Goal: Task Accomplishment & Management: Complete application form

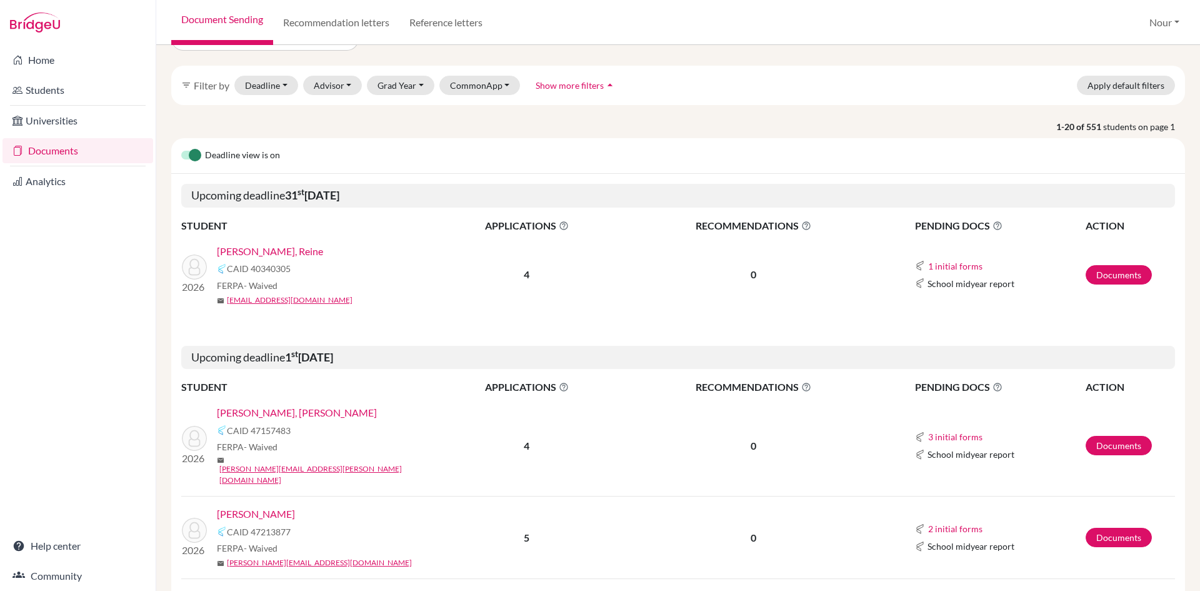
scroll to position [63, 0]
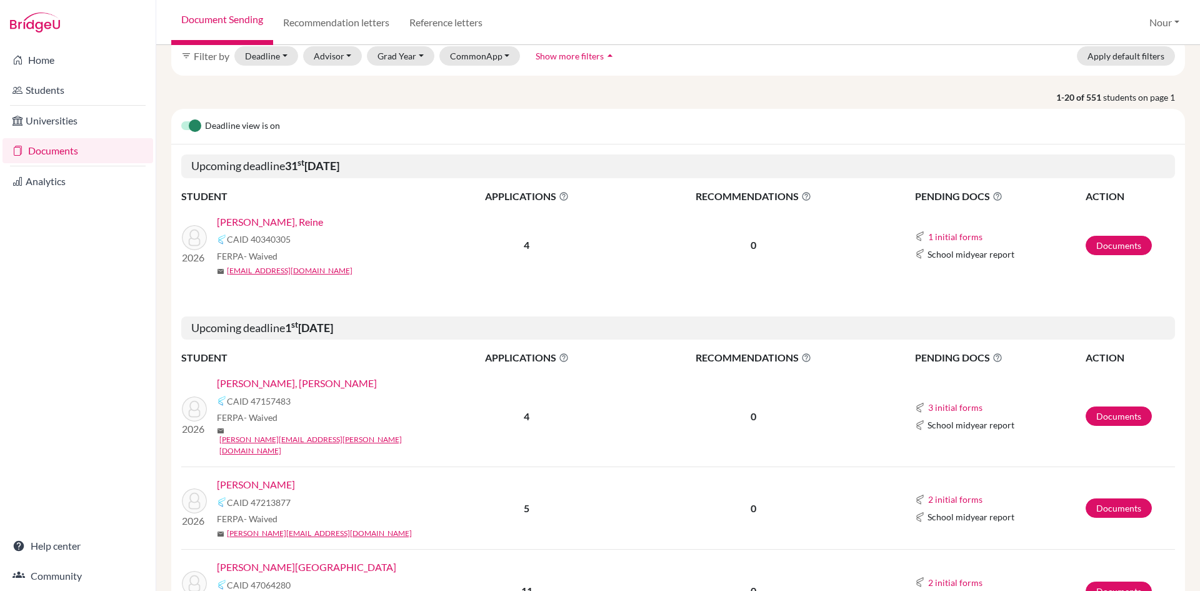
click at [276, 383] on link "[PERSON_NAME], [PERSON_NAME]" at bounding box center [297, 383] width 160 height 15
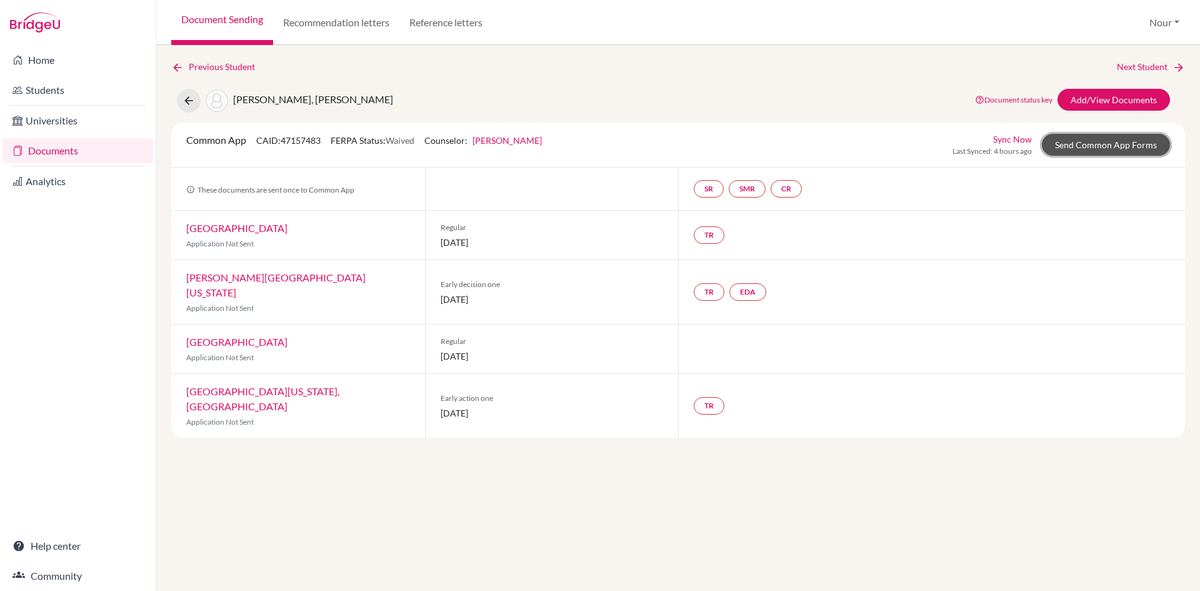
click at [1087, 147] on link "Send Common App Forms" at bounding box center [1106, 145] width 128 height 22
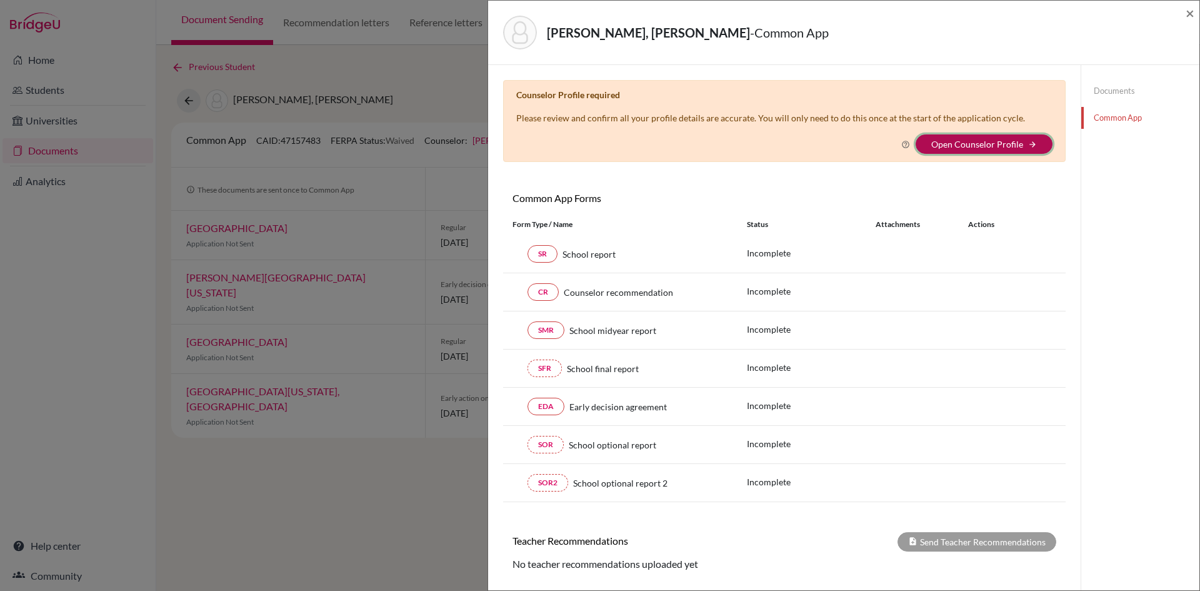
click at [1017, 139] on button "Open Counselor Profile arrow_forward" at bounding box center [984, 143] width 137 height 19
click at [972, 146] on link "Open Counselor Profile" at bounding box center [978, 144] width 92 height 11
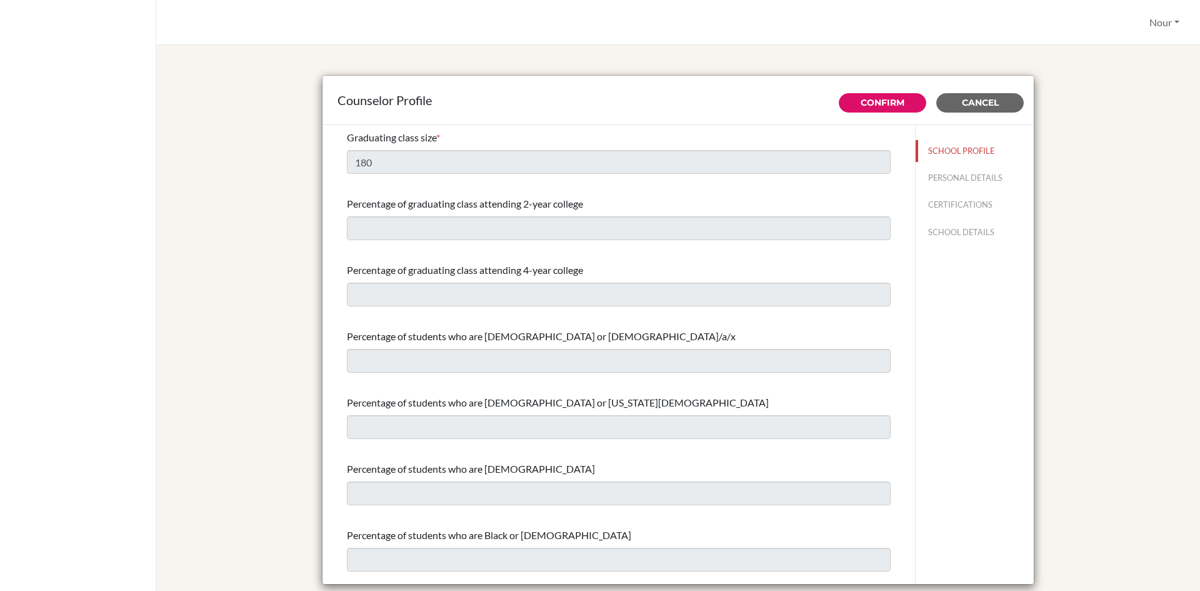
select select "0"
click at [936, 174] on button "PERSONAL DETAILS" at bounding box center [975, 178] width 118 height 22
type input "Nour"
type input "Bekhaazi"
type input "Advisor"
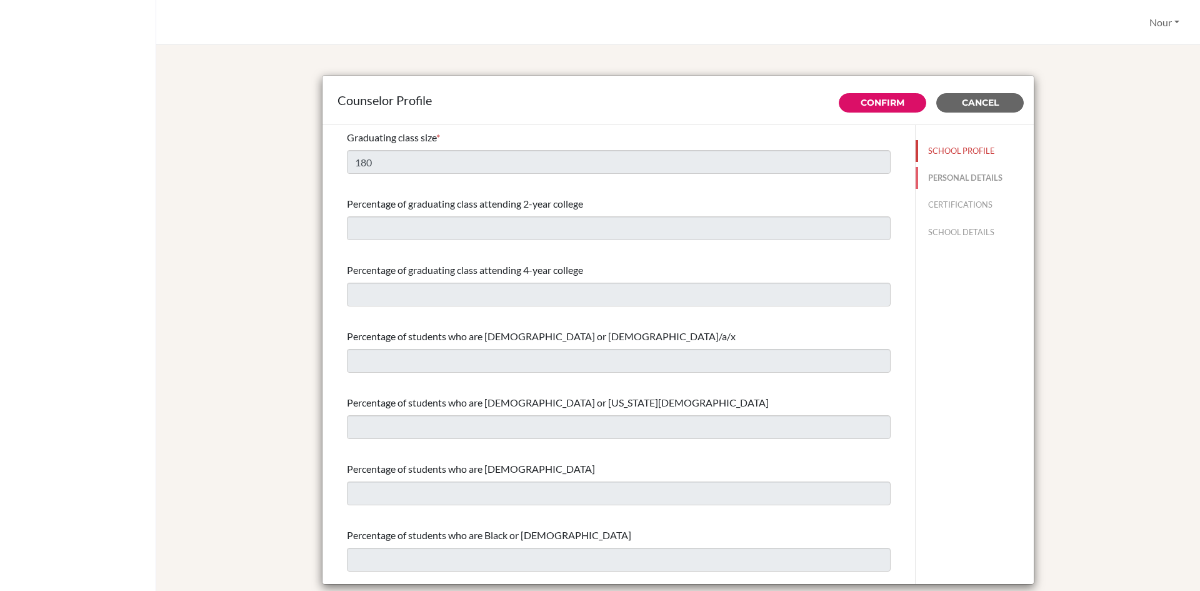
type input "+971.4 2851415"
type input "nour.bekhaazi@almawakeb.sch.ae"
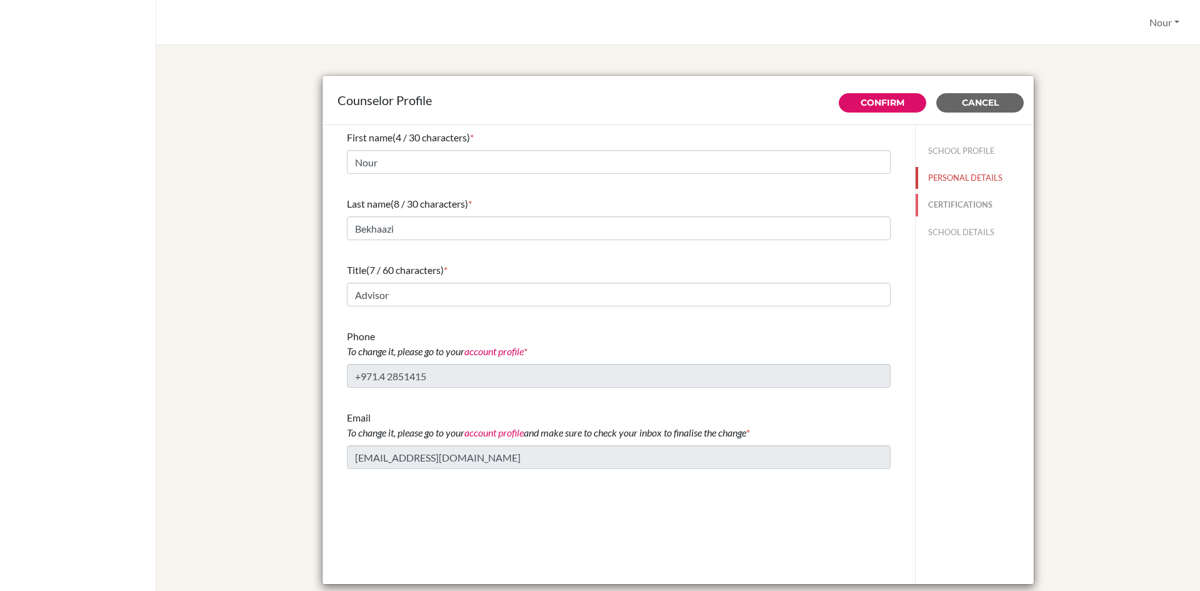
click at [942, 213] on button "CERTIFICATIONS" at bounding box center [975, 205] width 118 height 22
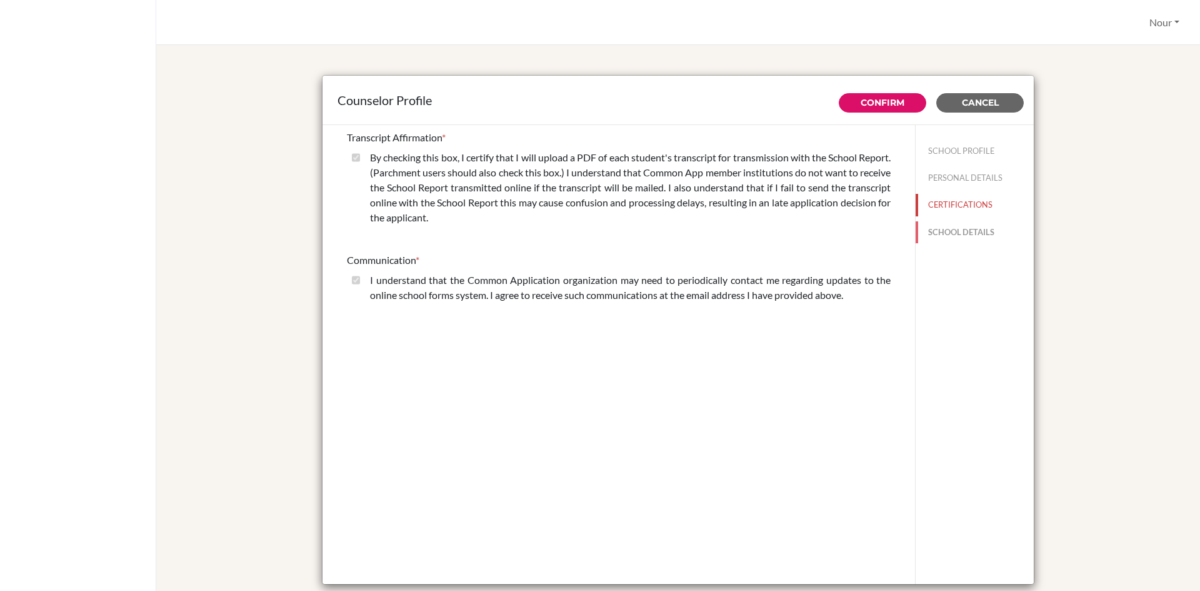
click at [954, 234] on button "SCHOOL DETAILS" at bounding box center [975, 232] width 118 height 22
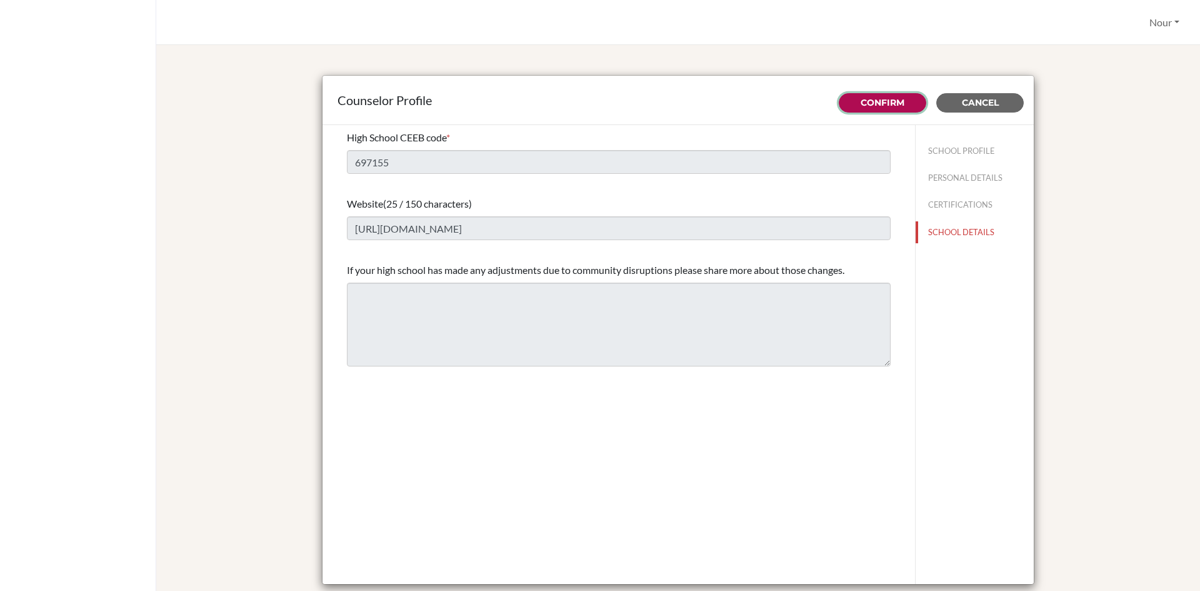
click at [870, 99] on link "Confirm" at bounding box center [883, 102] width 44 height 11
type input "180"
select select "0"
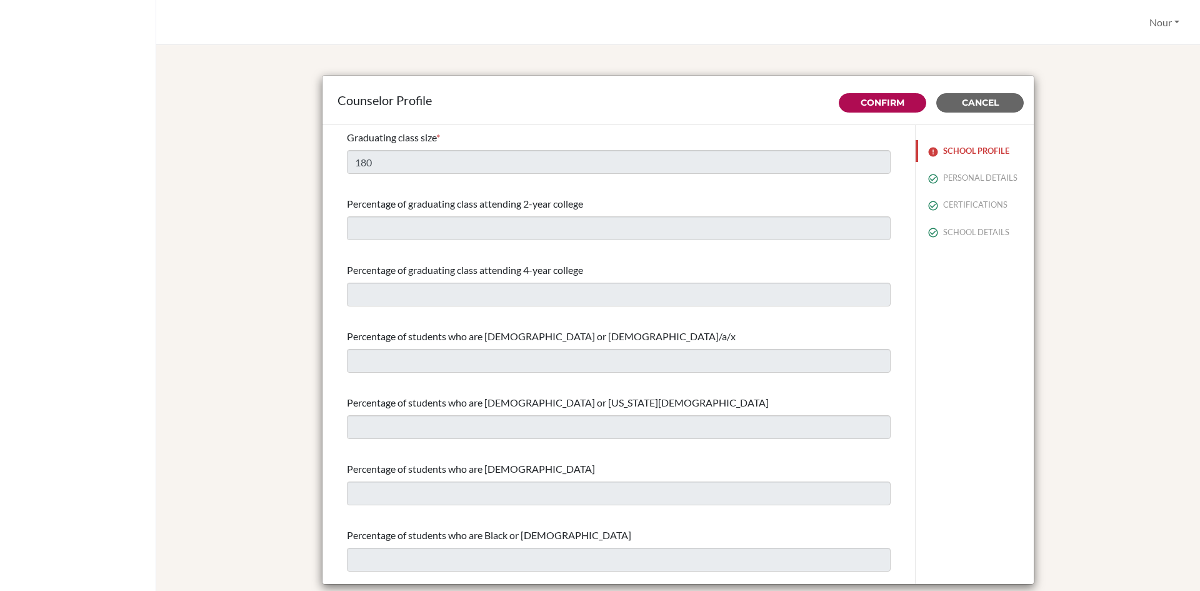
click at [928, 150] on img at bounding box center [933, 152] width 10 height 10
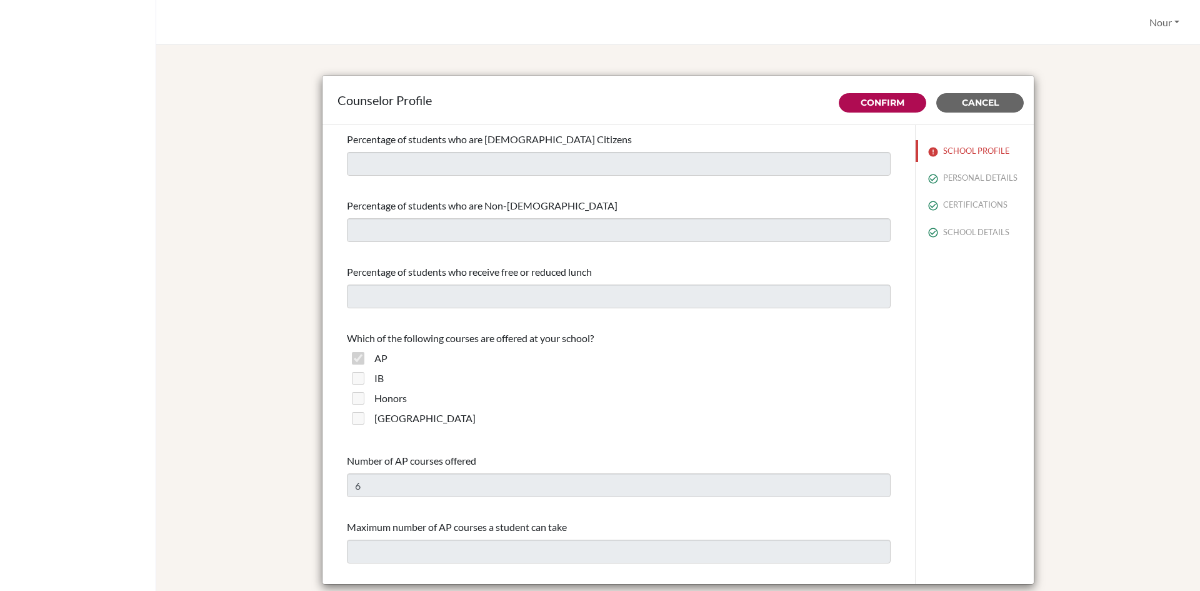
click at [890, 91] on div "Counselor Profile" at bounding box center [678, 100] width 681 height 19
click at [890, 101] on link "Confirm" at bounding box center [883, 102] width 44 height 11
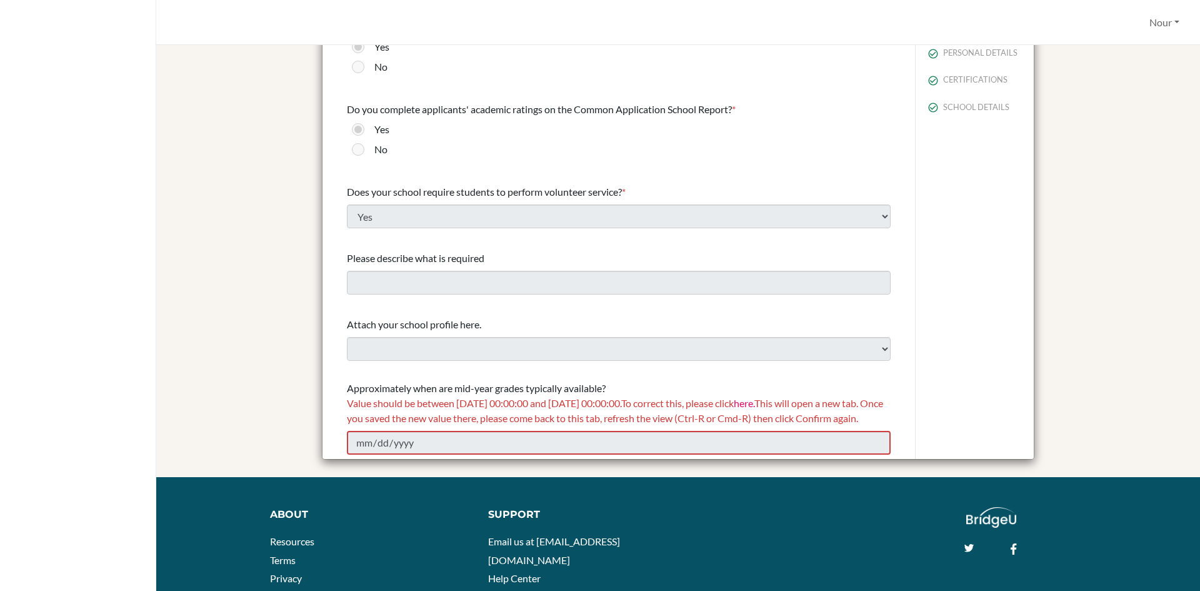
scroll to position [219, 0]
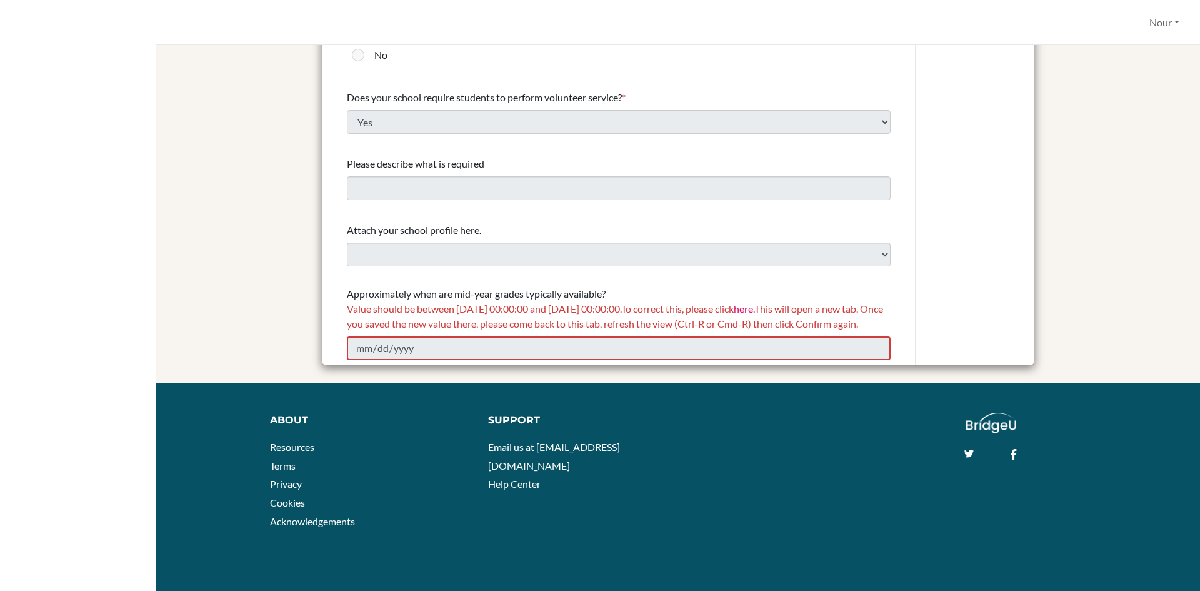
click at [369, 301] on div "Value should be between 01/01/2025 00:00:00 and 12/31/2026 00:00:00. To correct…" at bounding box center [619, 316] width 544 height 30
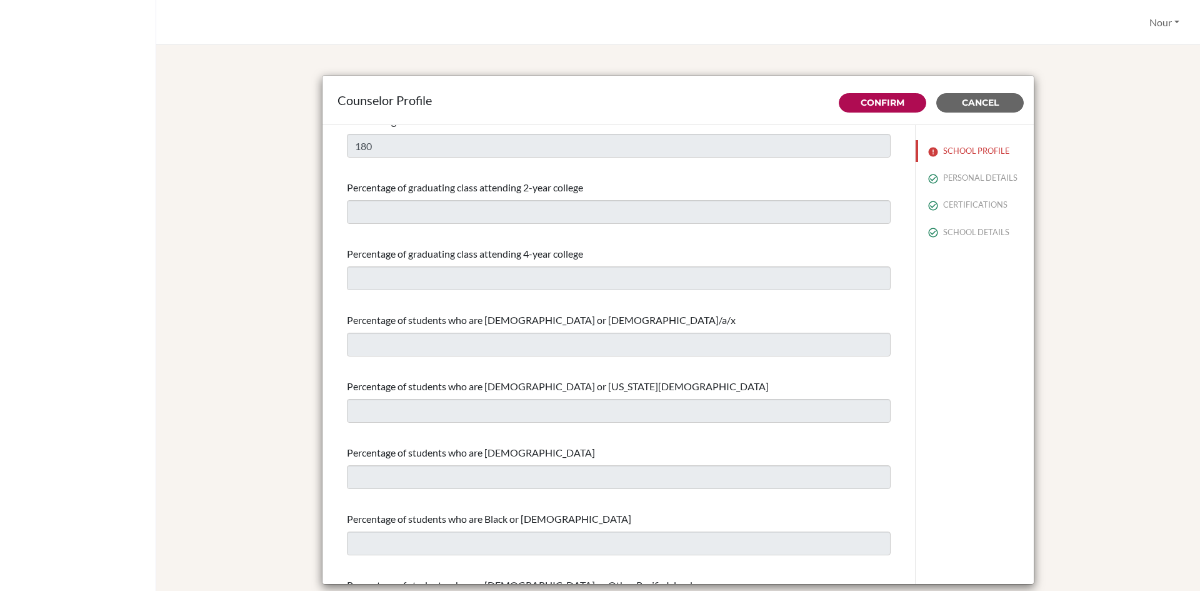
scroll to position [0, 0]
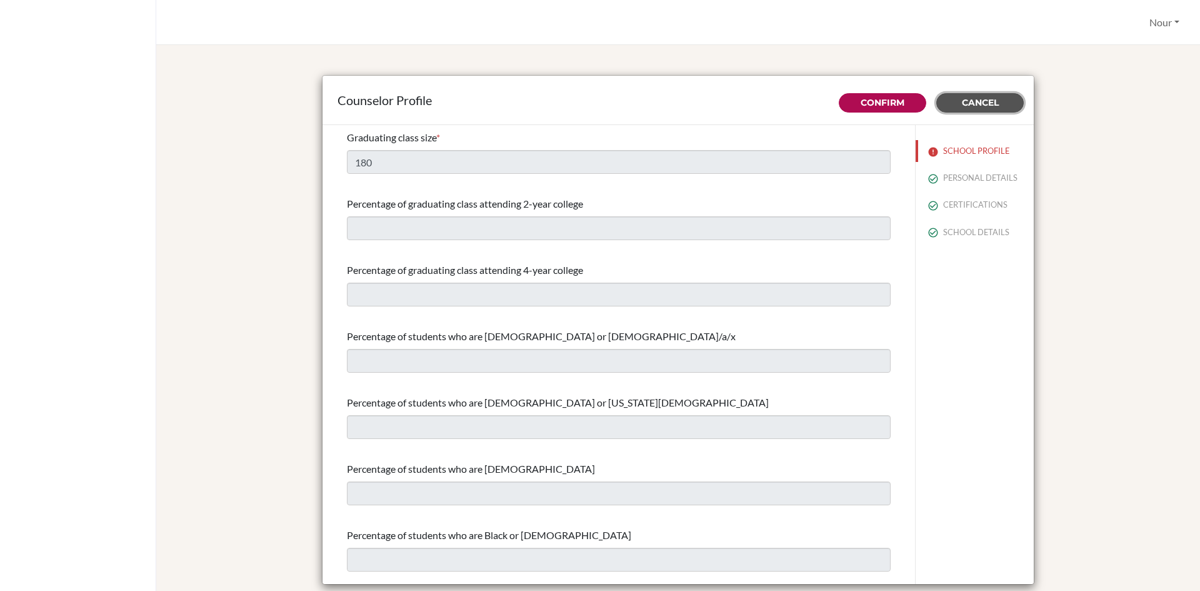
click at [958, 110] on button "Cancel" at bounding box center [981, 102] width 88 height 19
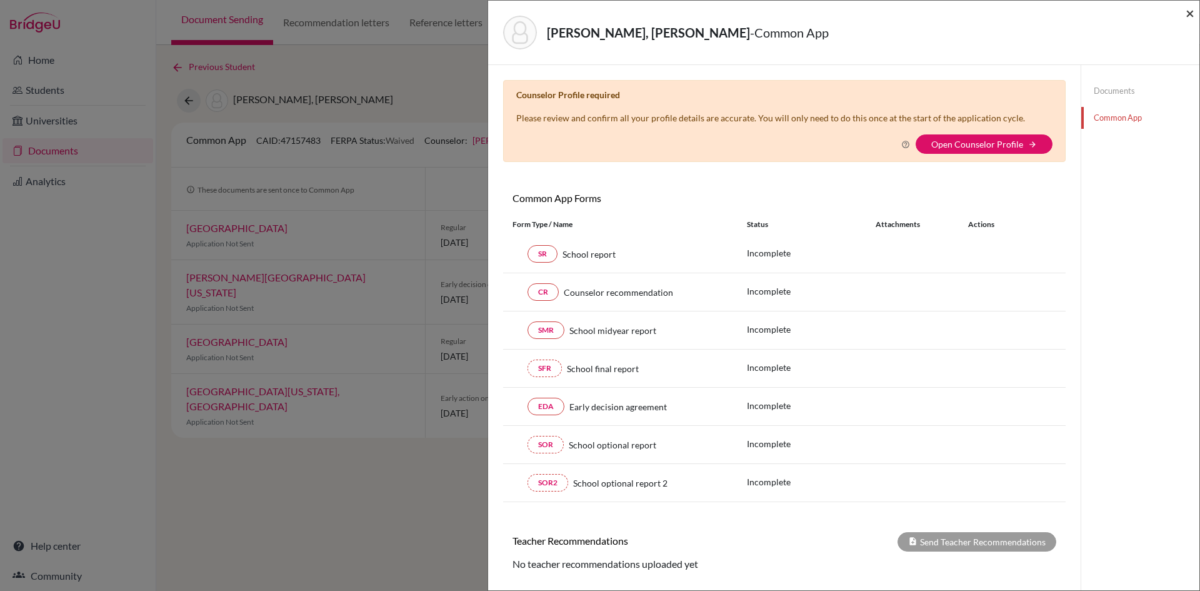
click at [1188, 11] on span "×" at bounding box center [1190, 13] width 9 height 18
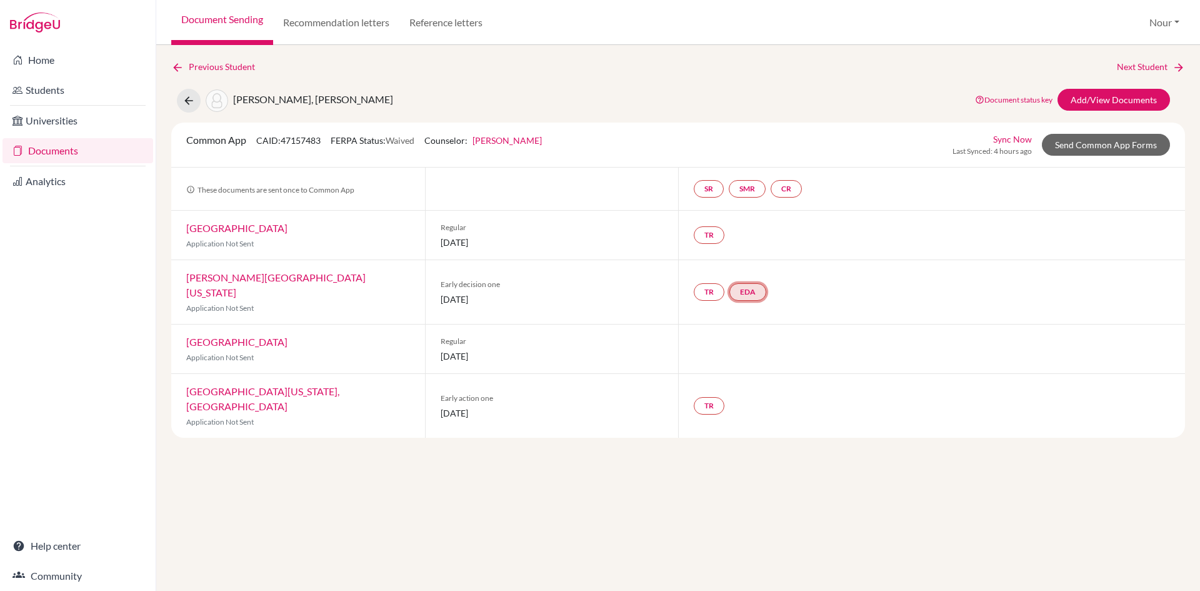
click at [751, 288] on link "EDA" at bounding box center [748, 292] width 37 height 18
click at [760, 289] on link "EDA Early decision agreement Early decision agreement Incomplete" at bounding box center [748, 292] width 37 height 18
click at [752, 283] on link "EDA" at bounding box center [748, 292] width 37 height 18
click at [761, 247] on link "Early decision agreement" at bounding box center [749, 246] width 98 height 11
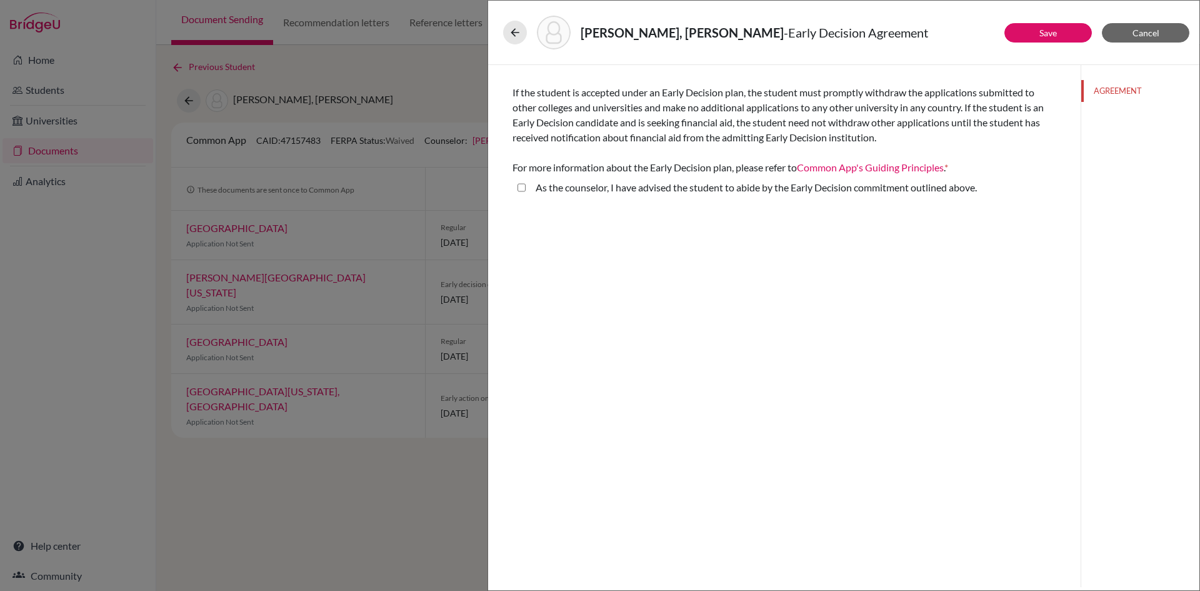
click at [521, 189] on above\ "As the counselor, I have advised the student to abide by the Early Decision com…" at bounding box center [522, 187] width 8 height 15
checkbox above\ "true"
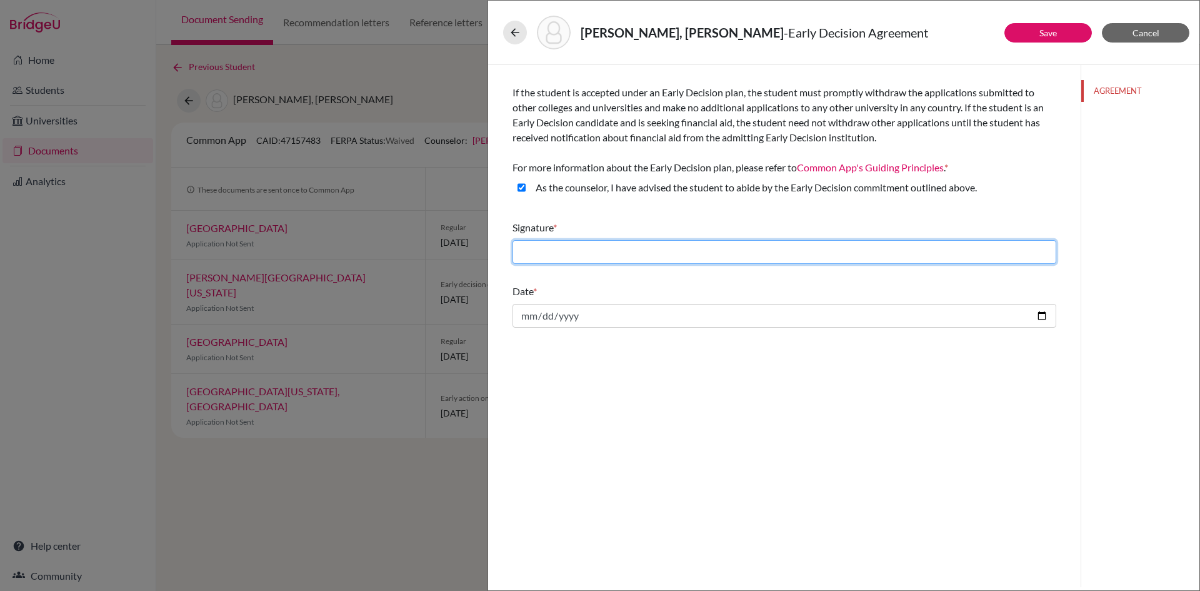
click at [615, 240] on input "text" at bounding box center [785, 252] width 544 height 24
click at [613, 248] on input "text" at bounding box center [785, 252] width 544 height 24
type input "B"
type input "NB"
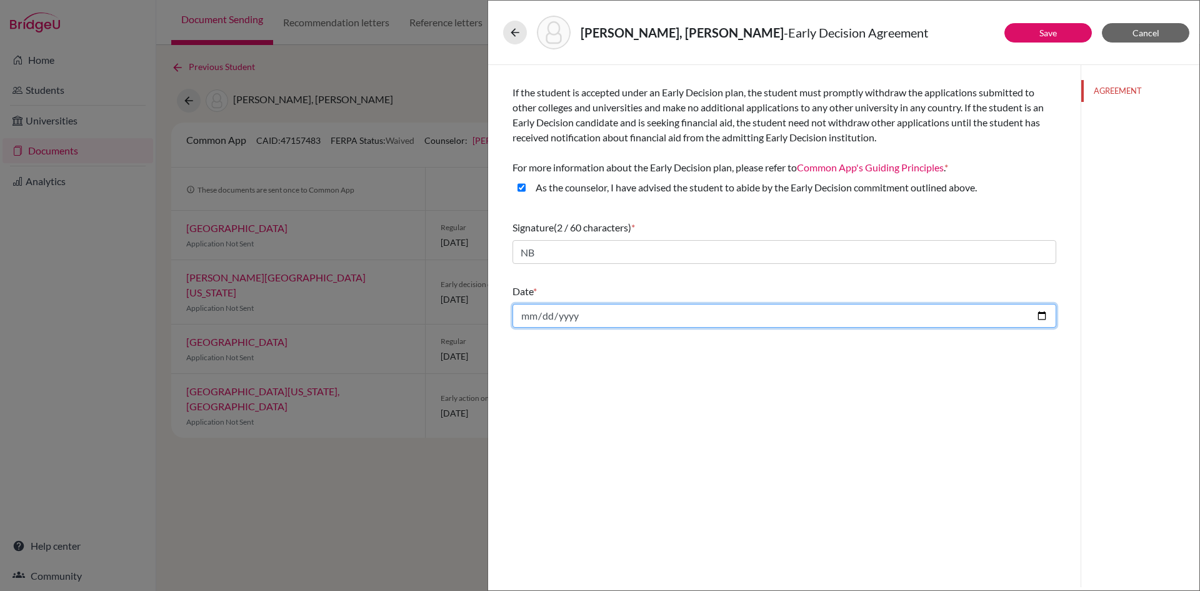
click at [598, 319] on input "date" at bounding box center [785, 316] width 544 height 24
type input "2025-09-15"
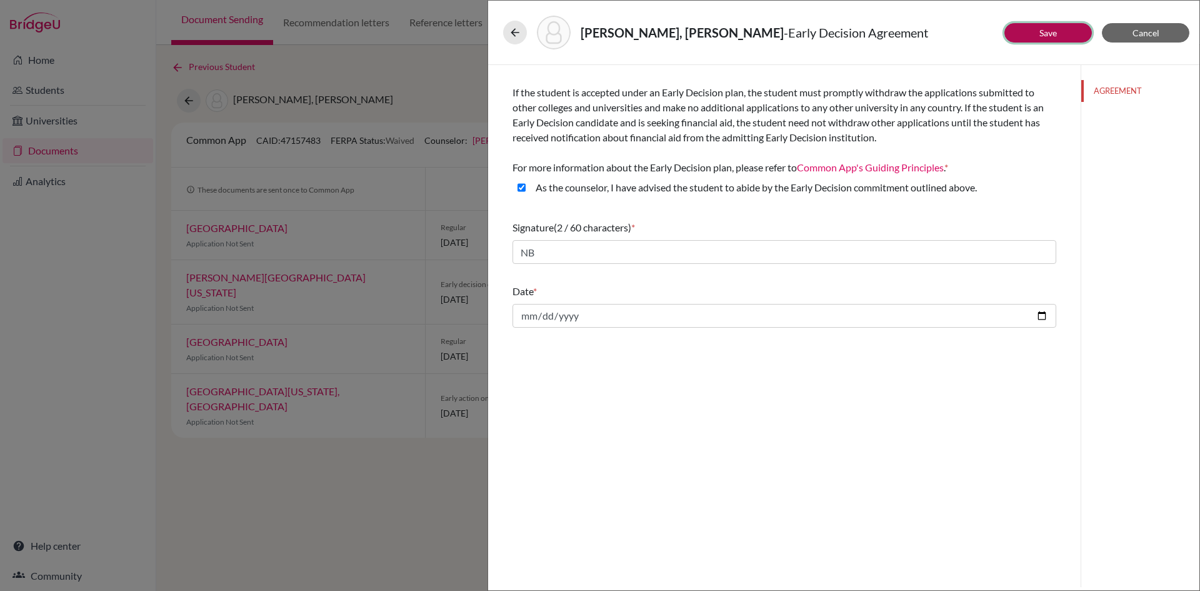
click at [1053, 39] on button "Save" at bounding box center [1049, 32] width 88 height 19
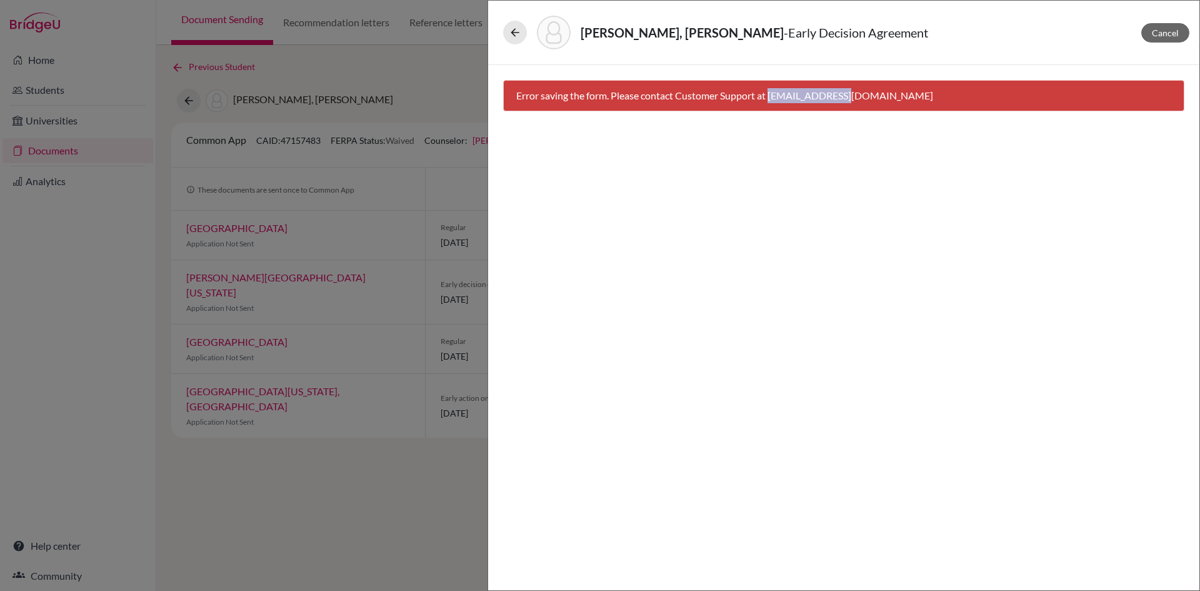
drag, startPoint x: 771, startPoint y: 96, endPoint x: 868, endPoint y: 104, distance: 96.7
click at [868, 104] on div "Error saving the form. Please contact Customer Support at hi@bridge-u.com" at bounding box center [843, 95] width 681 height 31
copy div "hi@bridge-u.com"
click at [1167, 39] on button "Cancel" at bounding box center [1166, 32] width 48 height 19
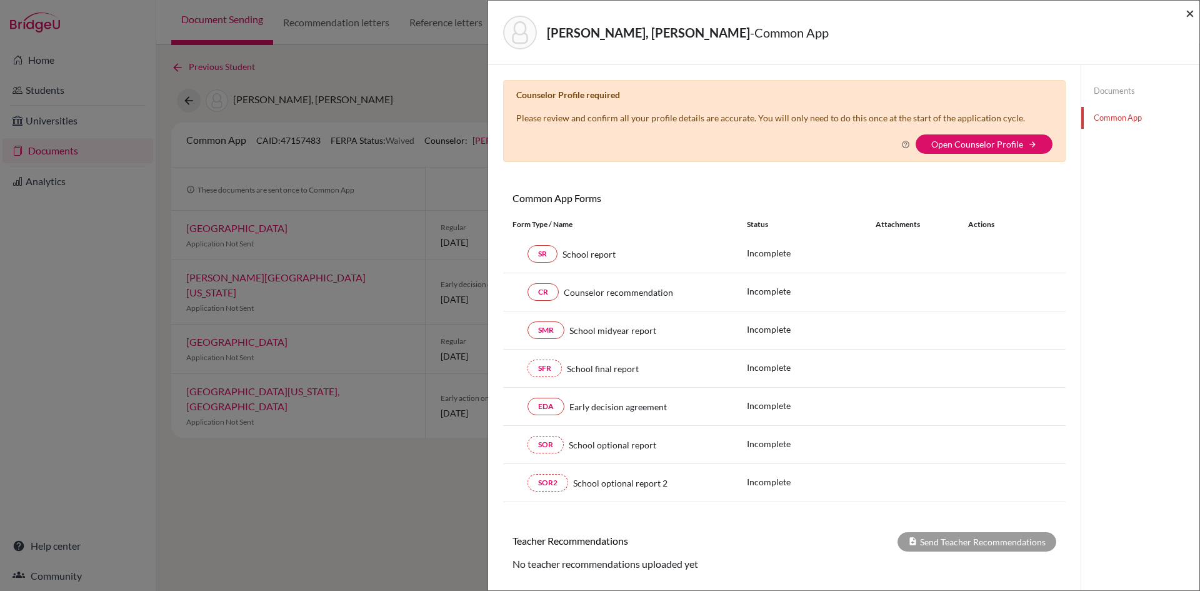
click at [1192, 13] on span "×" at bounding box center [1190, 13] width 9 height 18
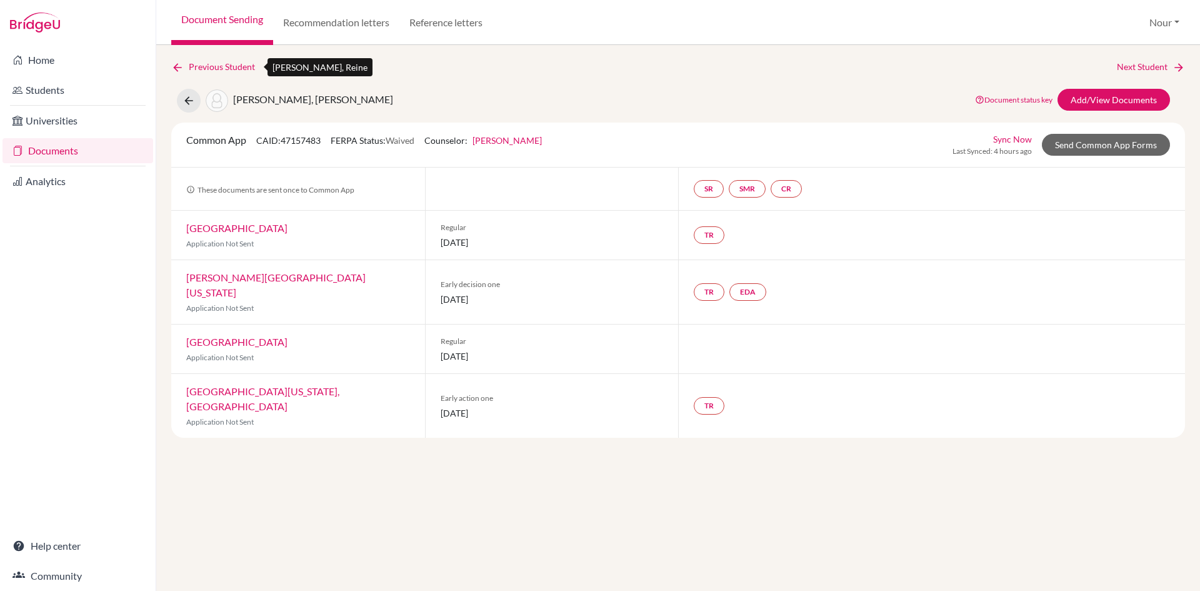
click at [199, 62] on link "Previous Student" at bounding box center [218, 67] width 94 height 14
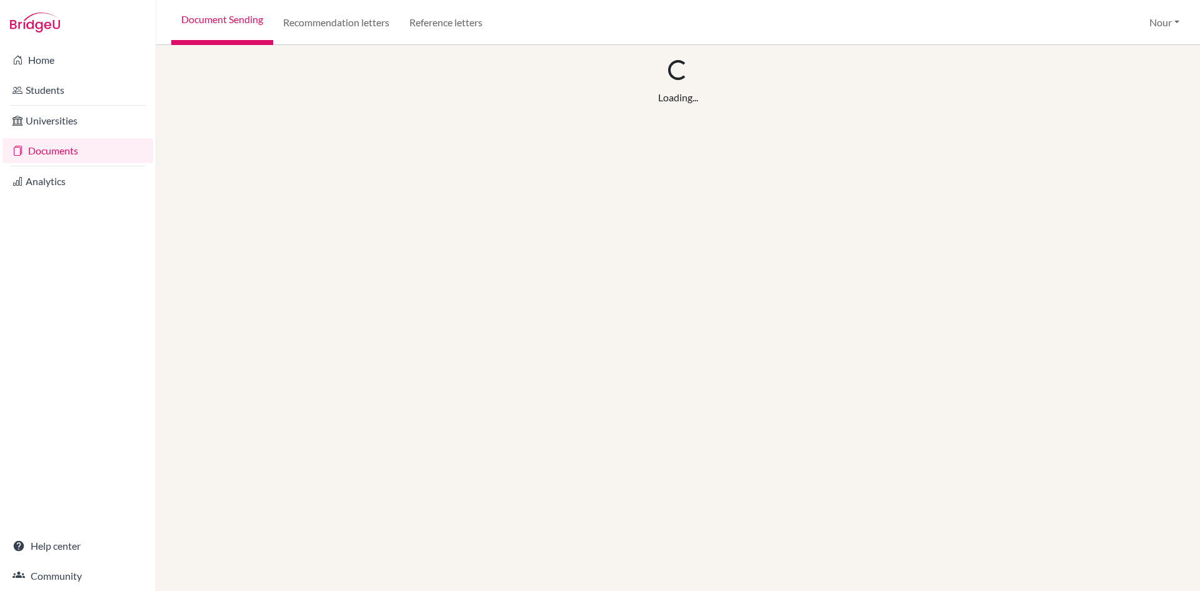
click at [38, 154] on link "Documents" at bounding box center [78, 150] width 151 height 25
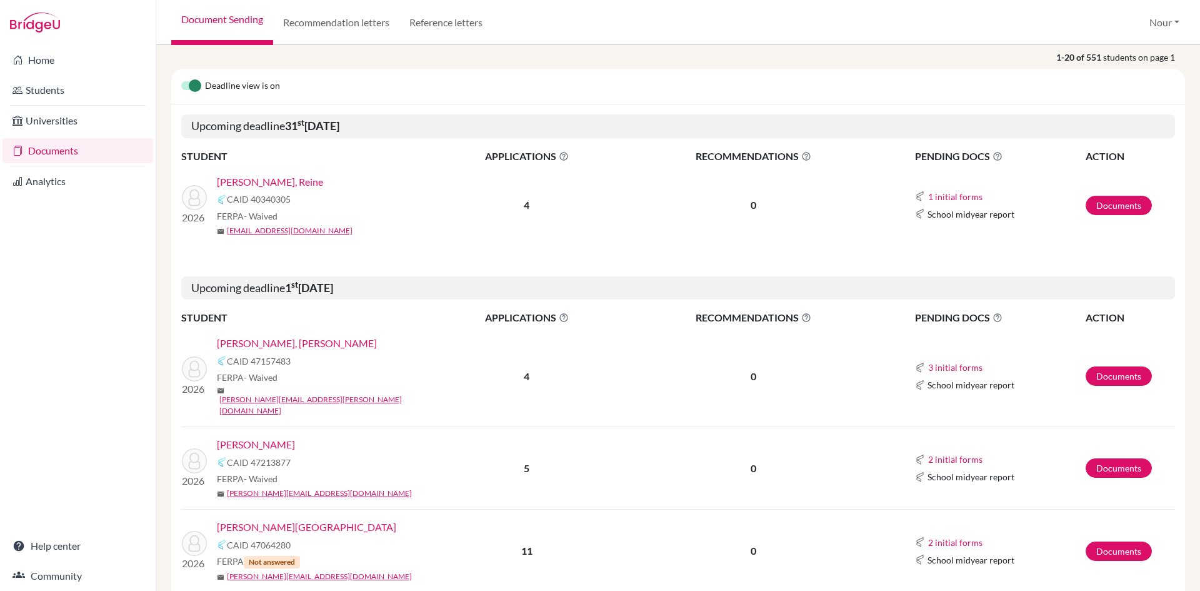
scroll to position [125, 0]
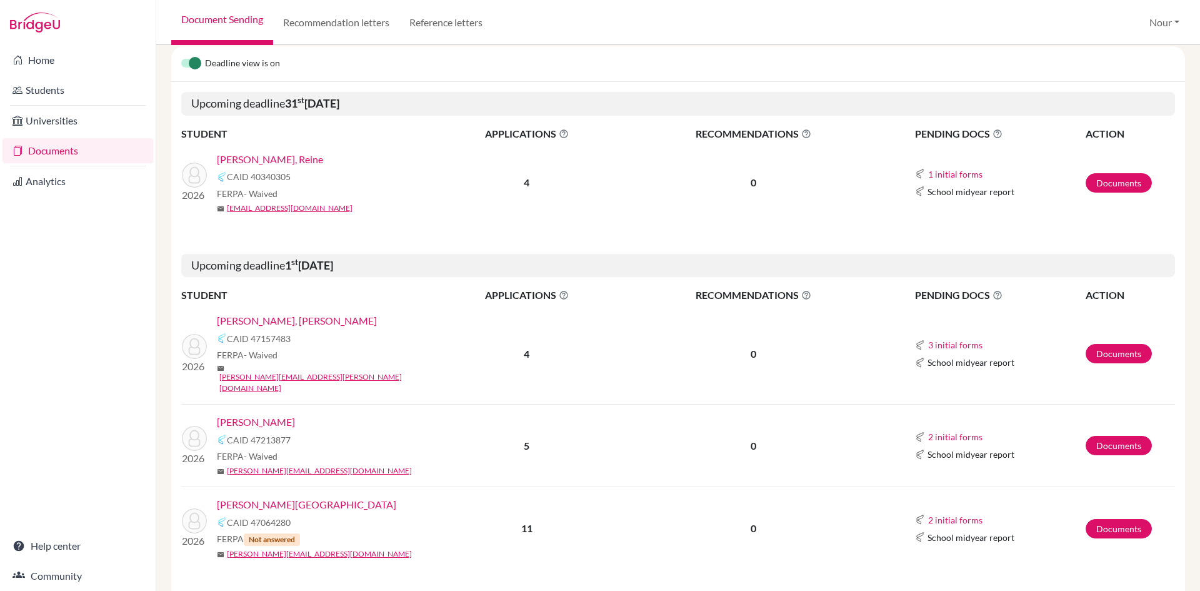
click at [253, 326] on link "[PERSON_NAME], [PERSON_NAME]" at bounding box center [297, 320] width 160 height 15
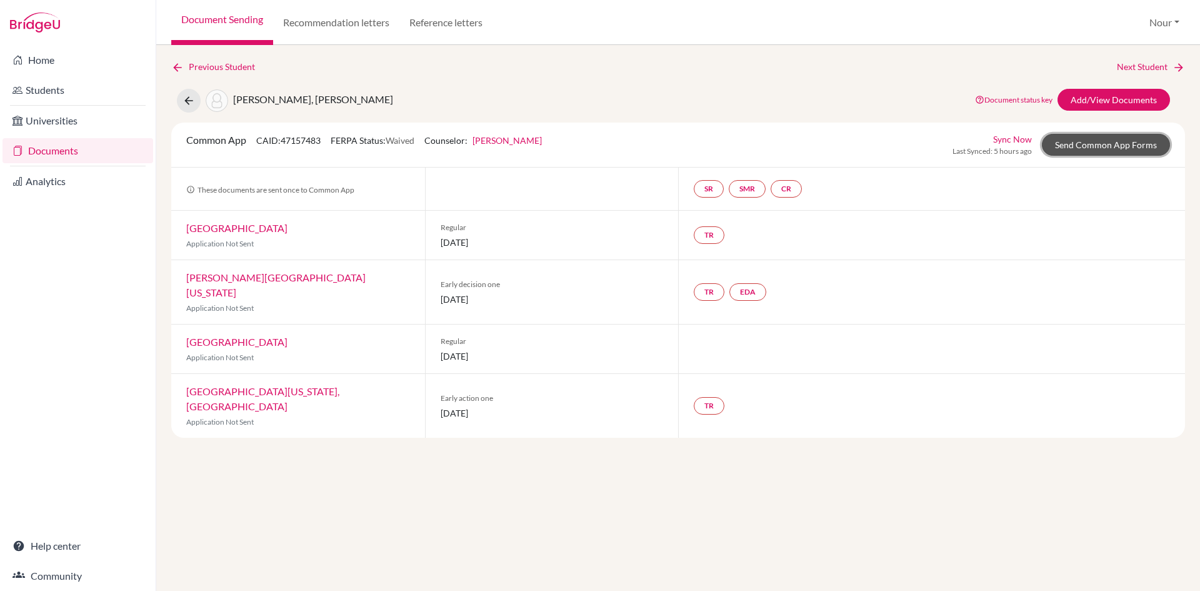
click at [1093, 146] on link "Send Common App Forms" at bounding box center [1106, 145] width 128 height 22
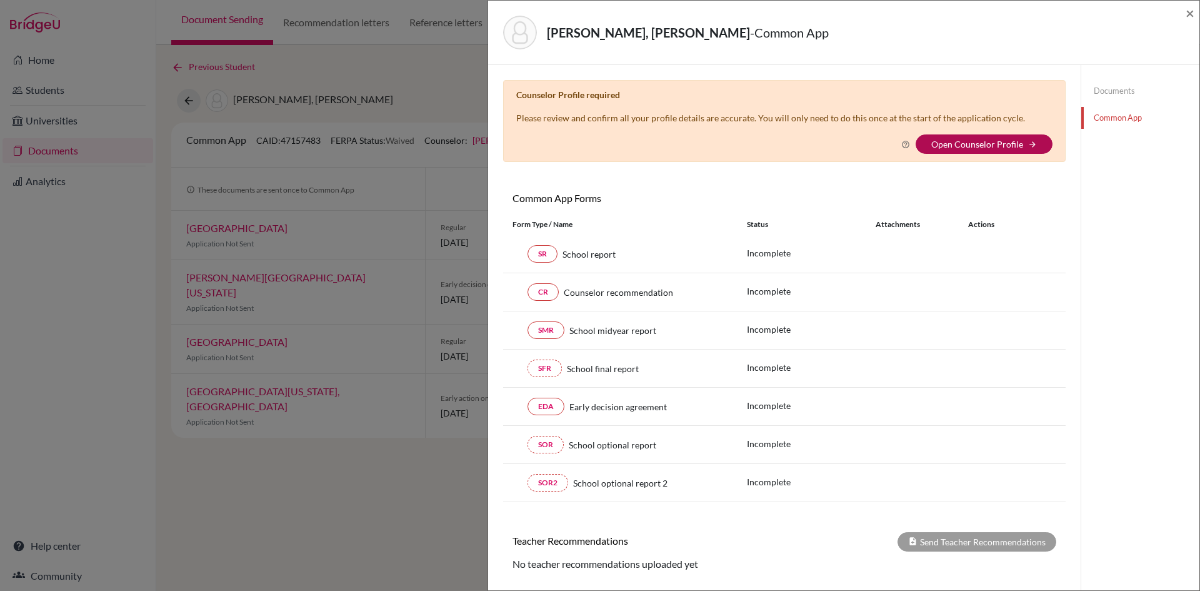
drag, startPoint x: 985, startPoint y: 146, endPoint x: 978, endPoint y: 153, distance: 10.2
click at [985, 146] on link "Open Counselor Profile" at bounding box center [978, 144] width 92 height 11
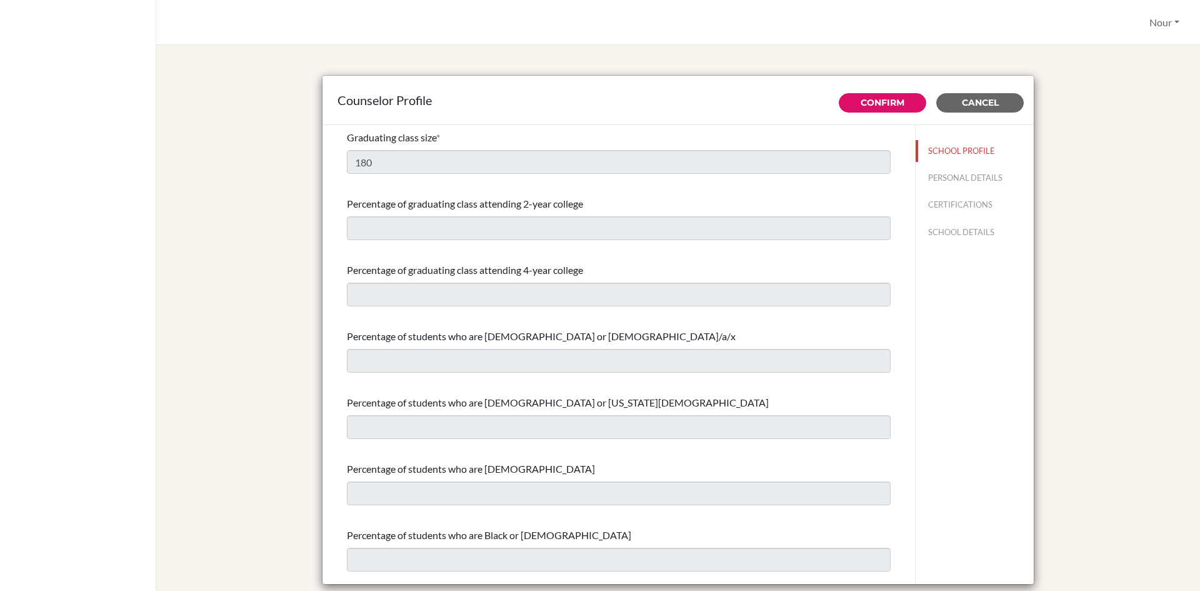
select select "0"
